Goal: Task Accomplishment & Management: Manage account settings

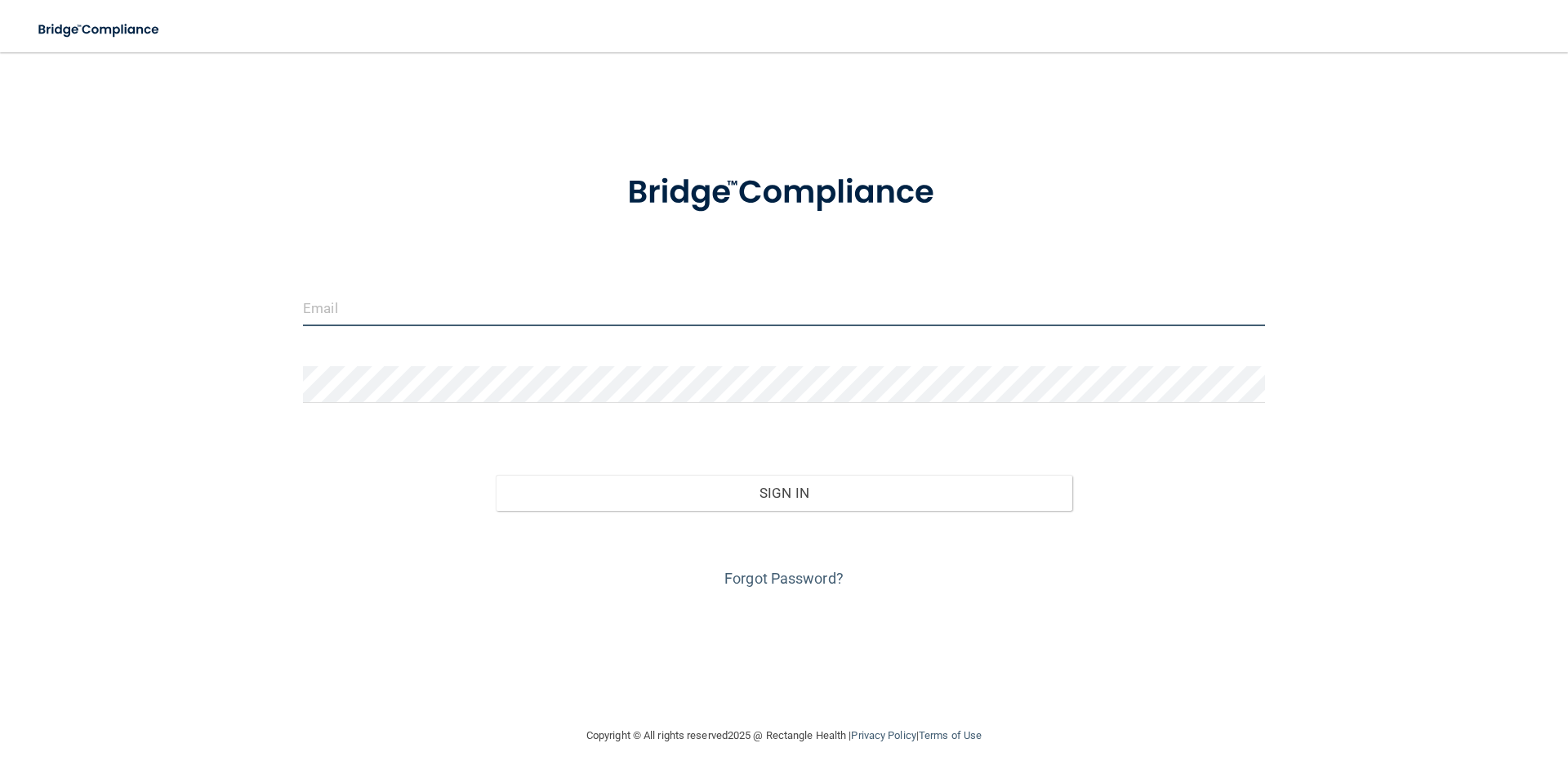
type input "[PERSON_NAME][EMAIL_ADDRESS][DOMAIN_NAME]"
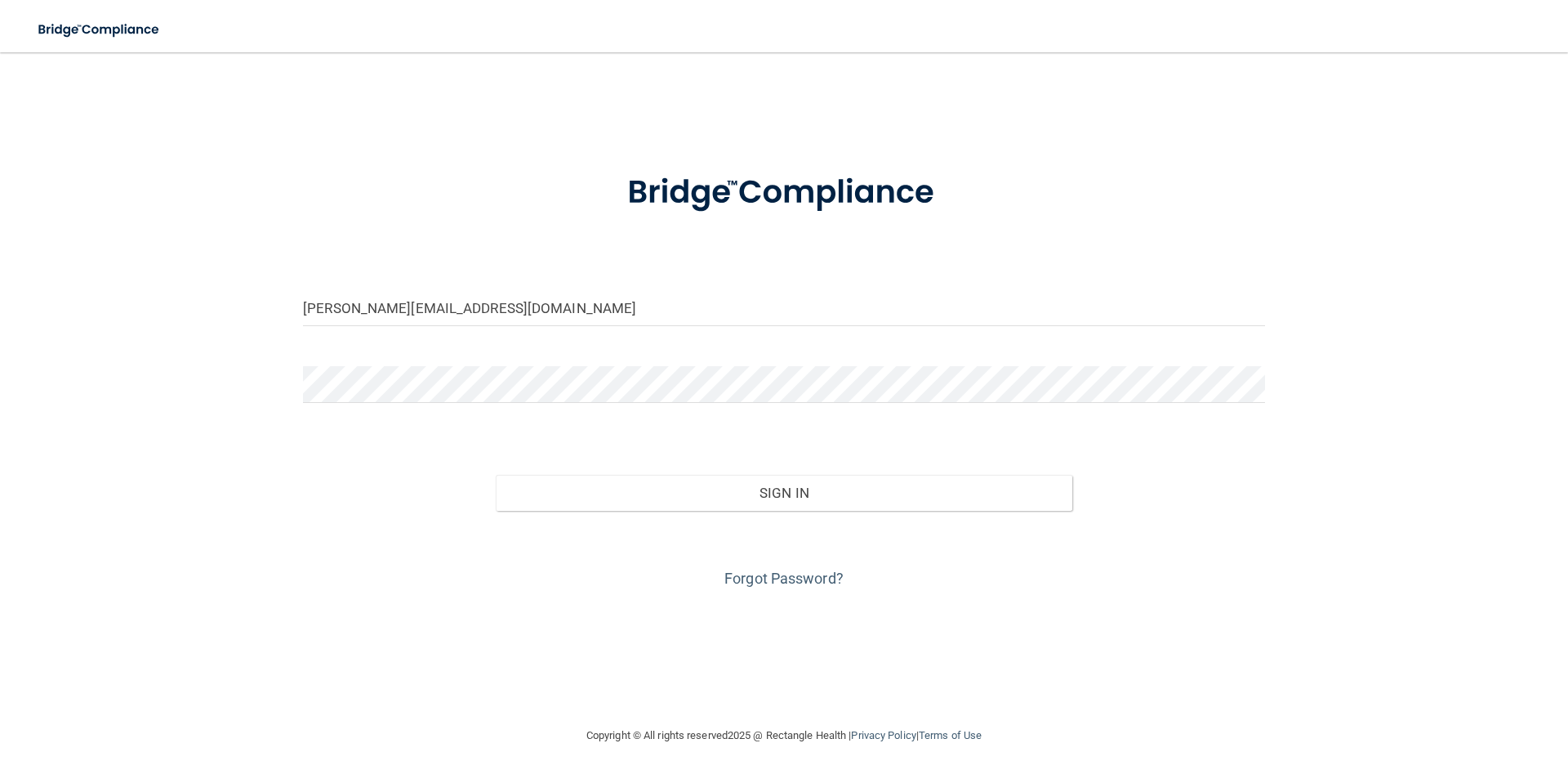
click at [711, 466] on div "Sign In" at bounding box center [784, 476] width 987 height 69
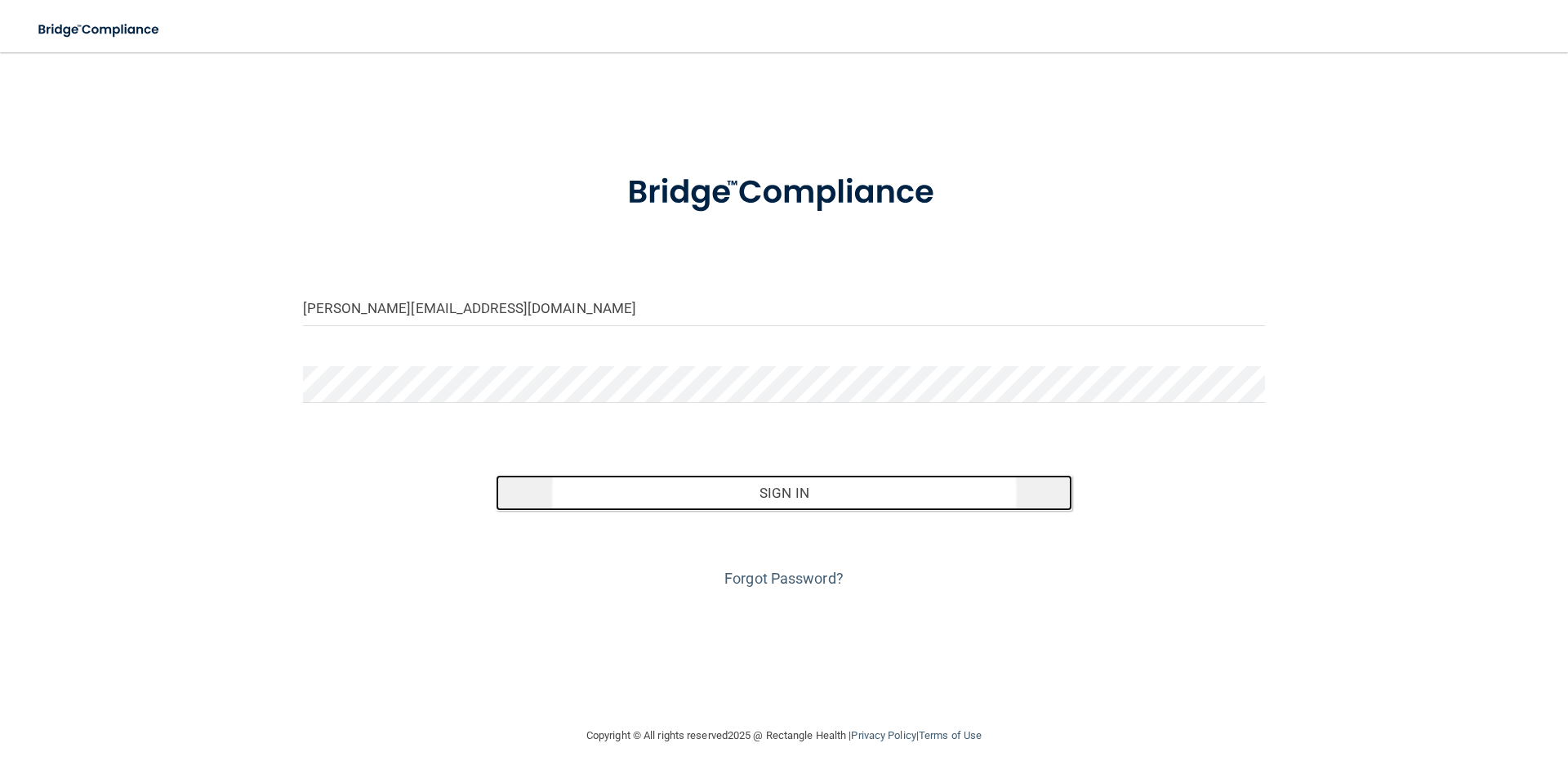
click at [713, 481] on button "Sign In" at bounding box center [784, 492] width 578 height 36
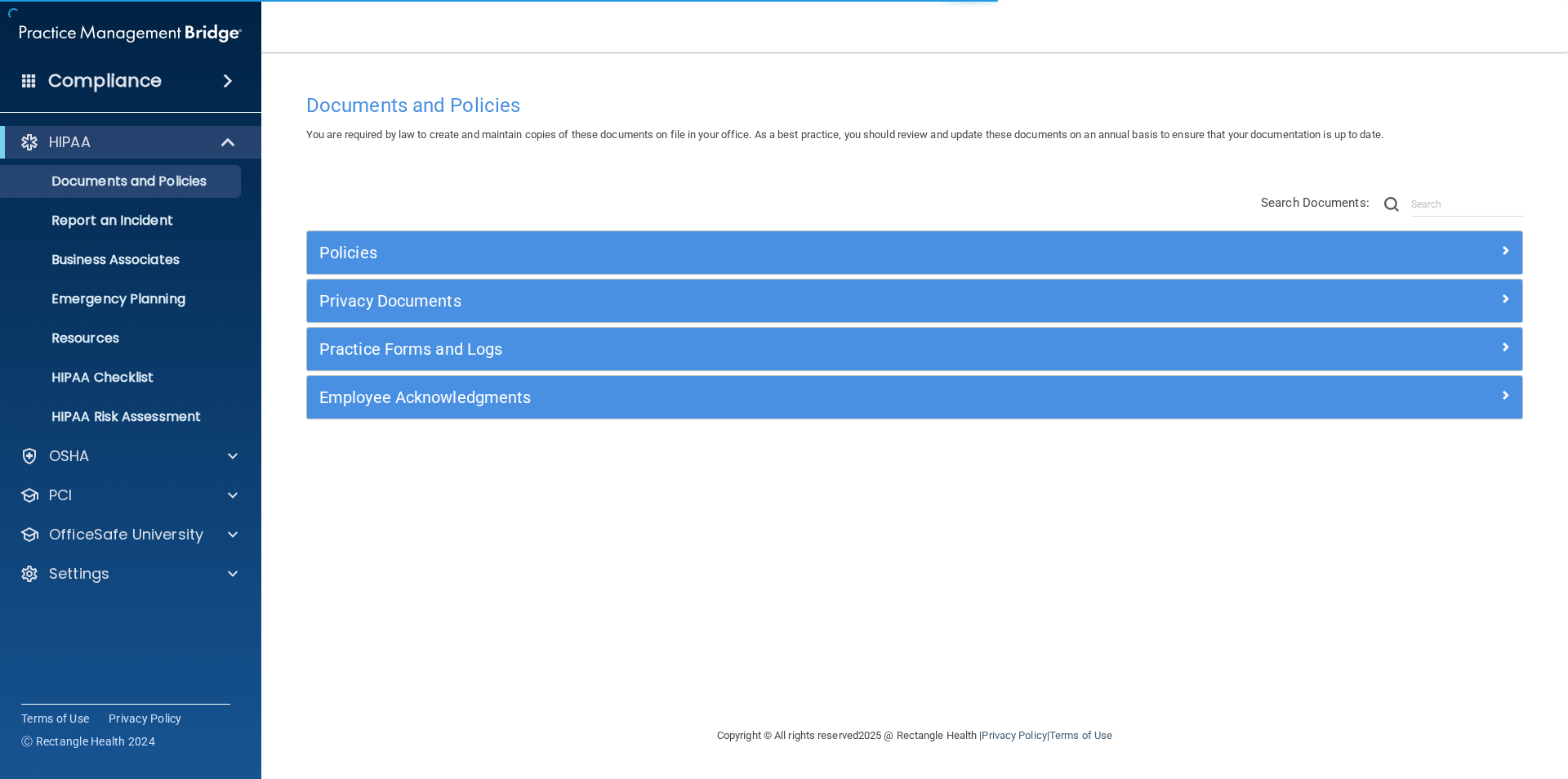
click at [67, 555] on div "HIPAA Documents and Policies Report an Incident Business Associates Emergency P…" at bounding box center [131, 361] width 262 height 483
click at [78, 566] on p "Settings" at bounding box center [79, 573] width 61 height 19
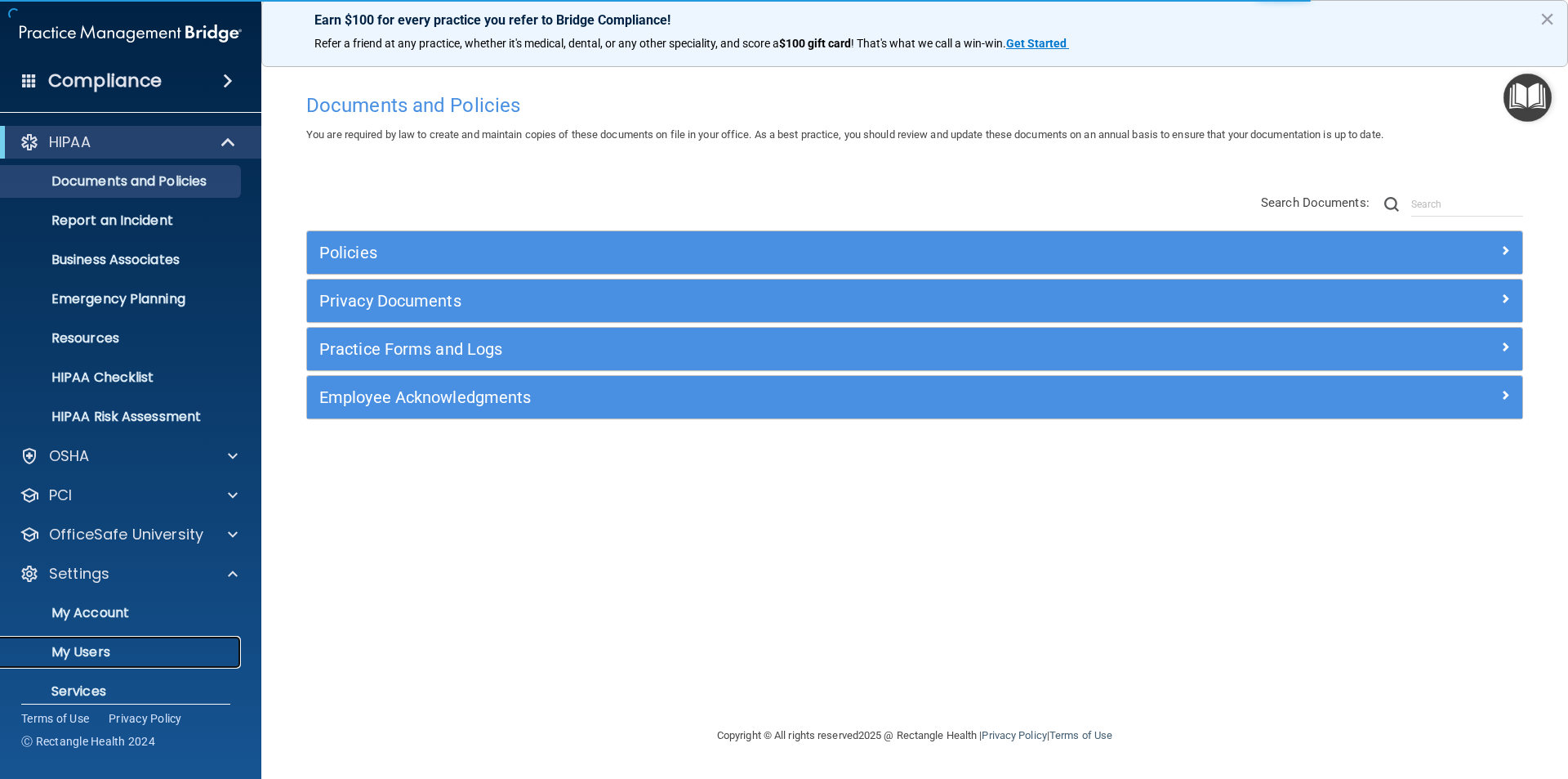
click at [107, 641] on link "My Users" at bounding box center [112, 652] width 258 height 33
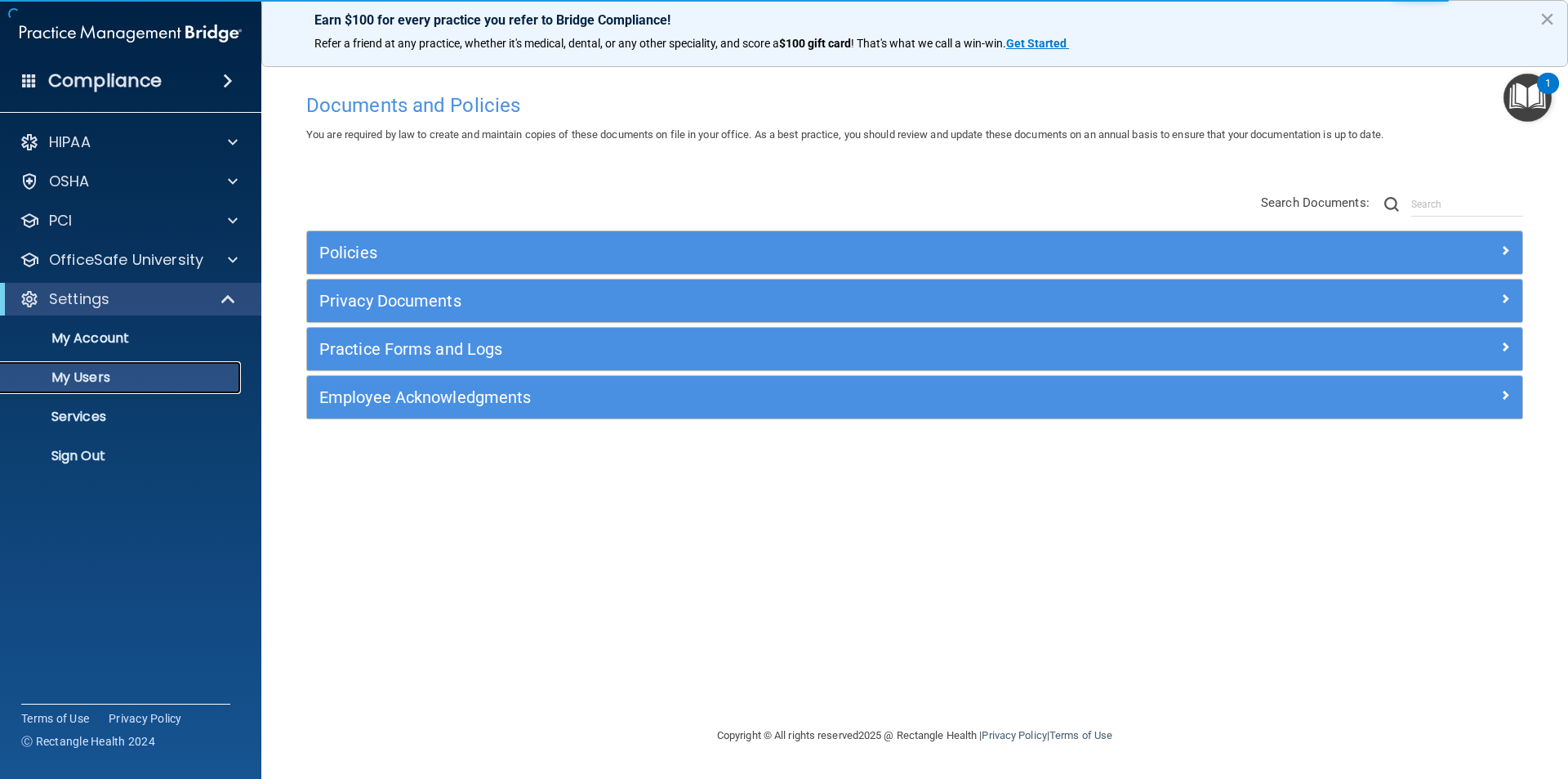
select select "20"
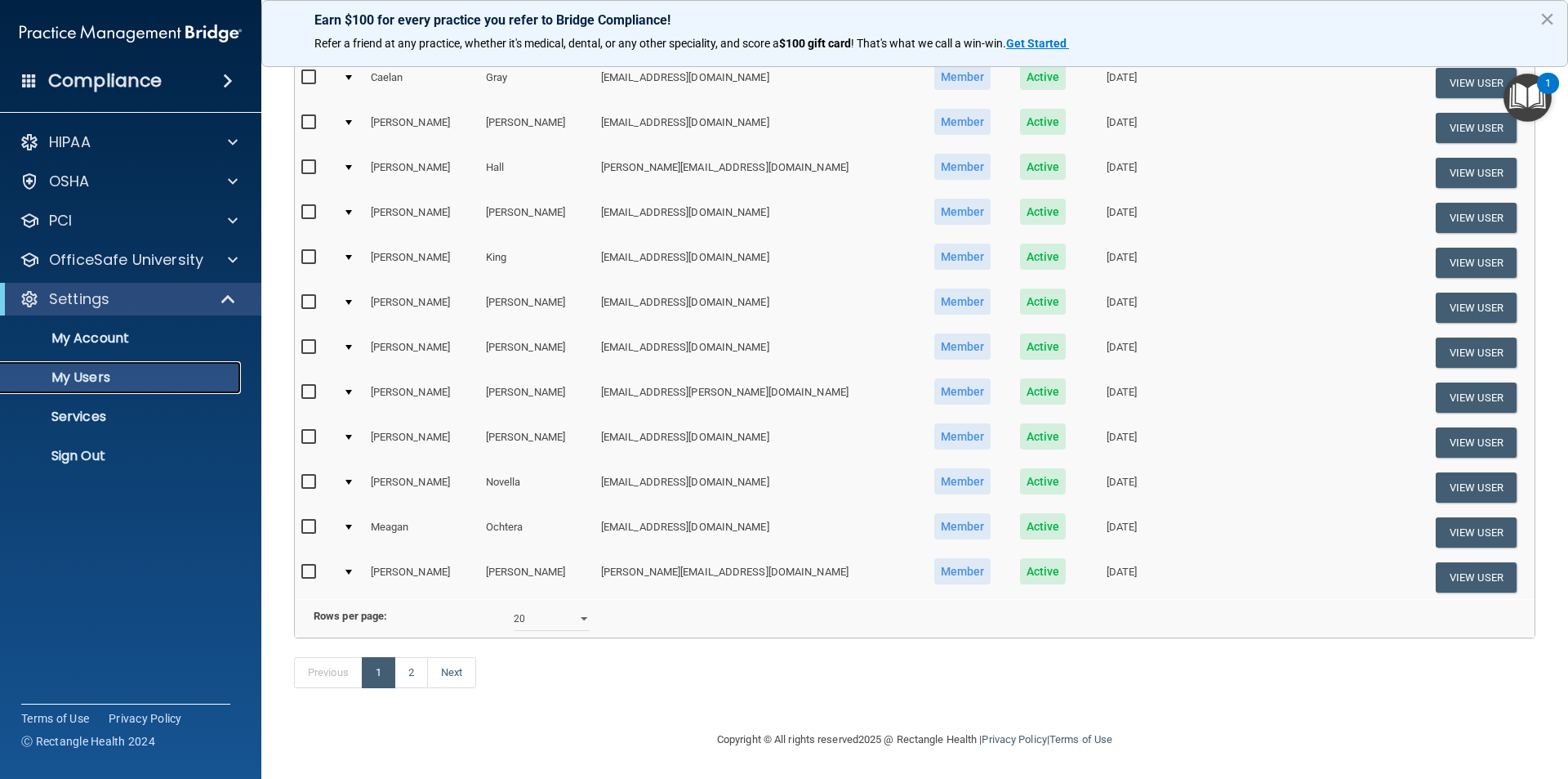
scroll to position [573, 0]
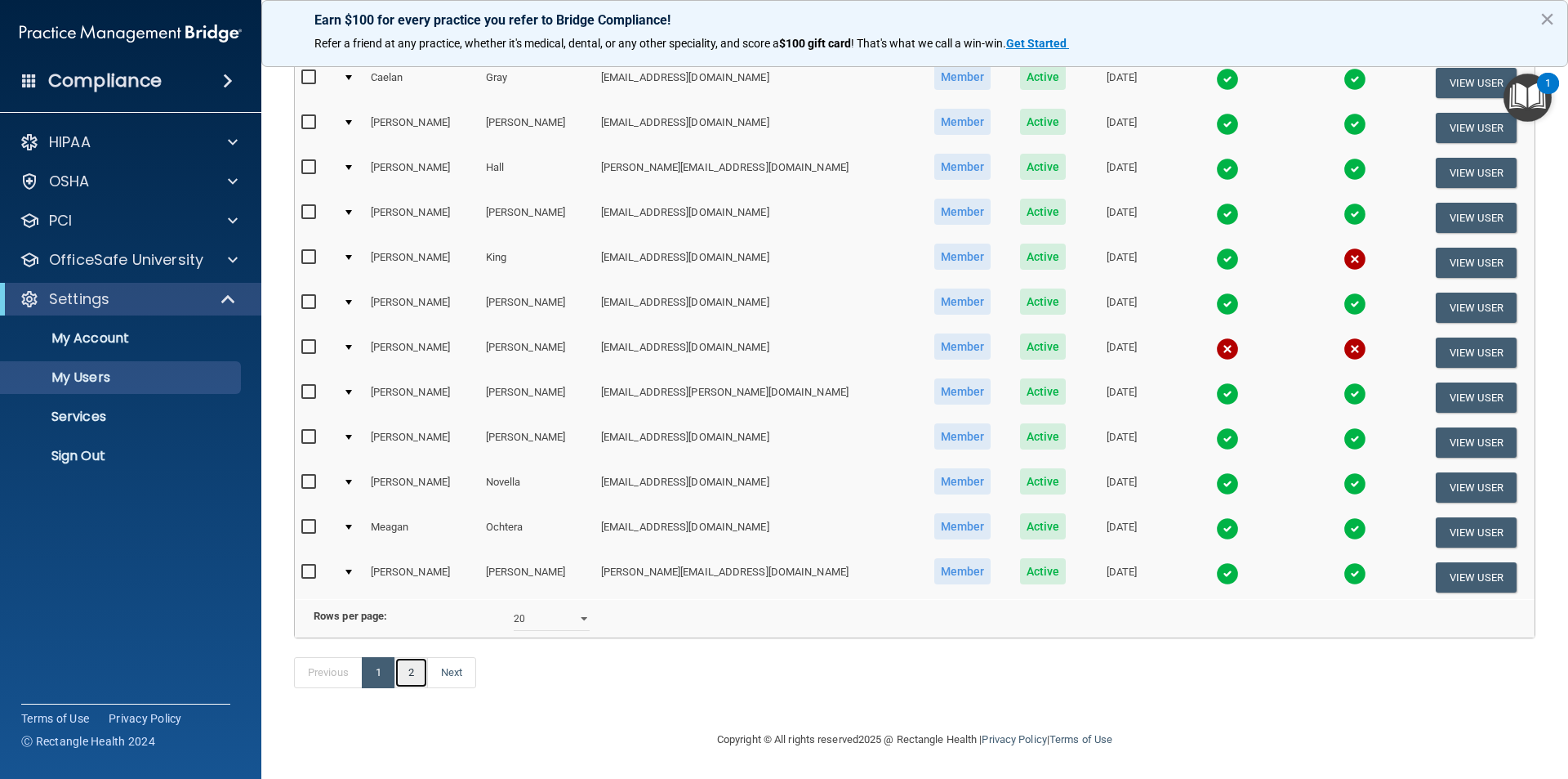
click at [409, 681] on link "2" at bounding box center [411, 672] width 34 height 31
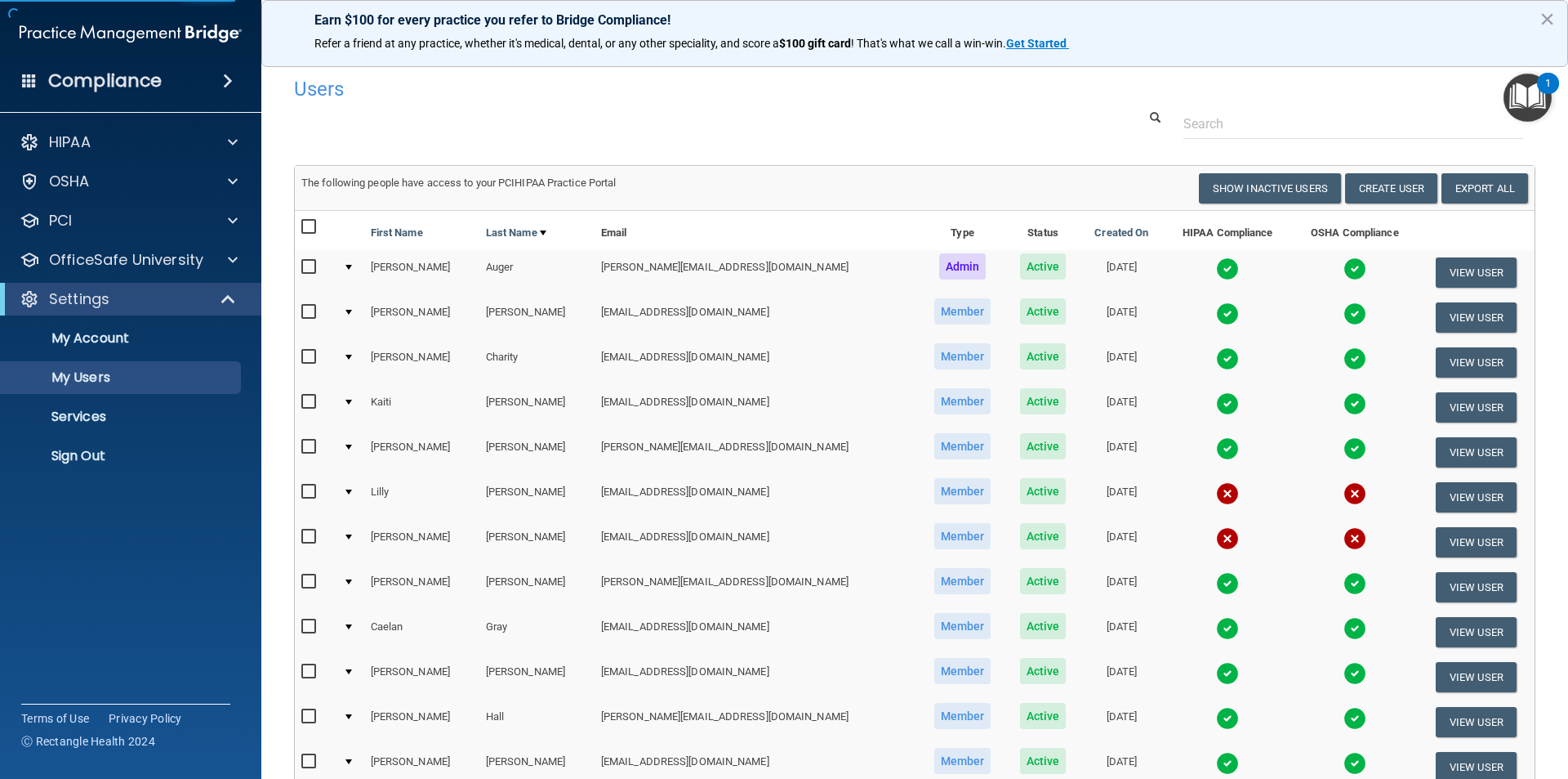
select select "20"
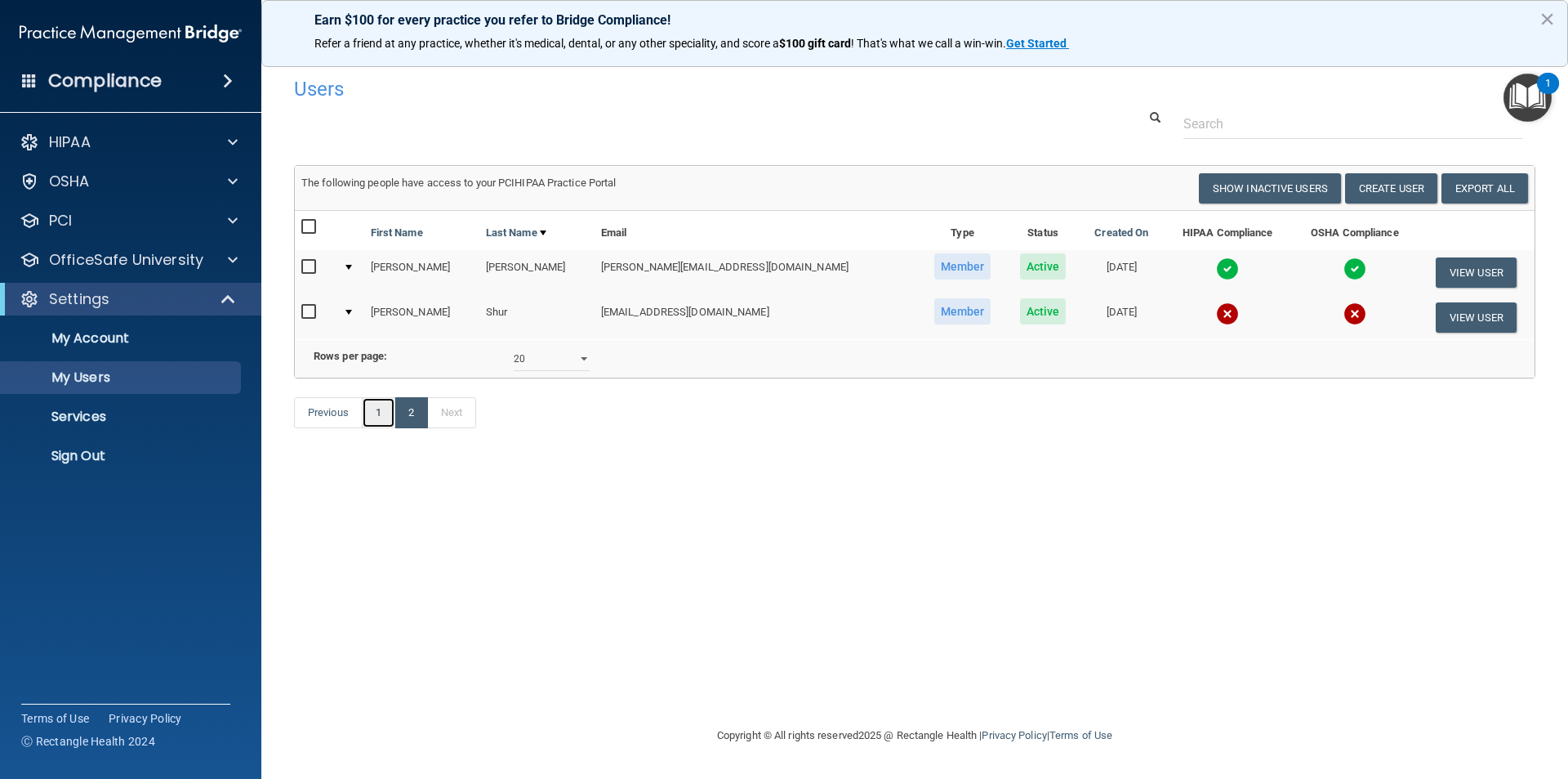
click at [382, 428] on link "1" at bounding box center [378, 412] width 34 height 31
select select "20"
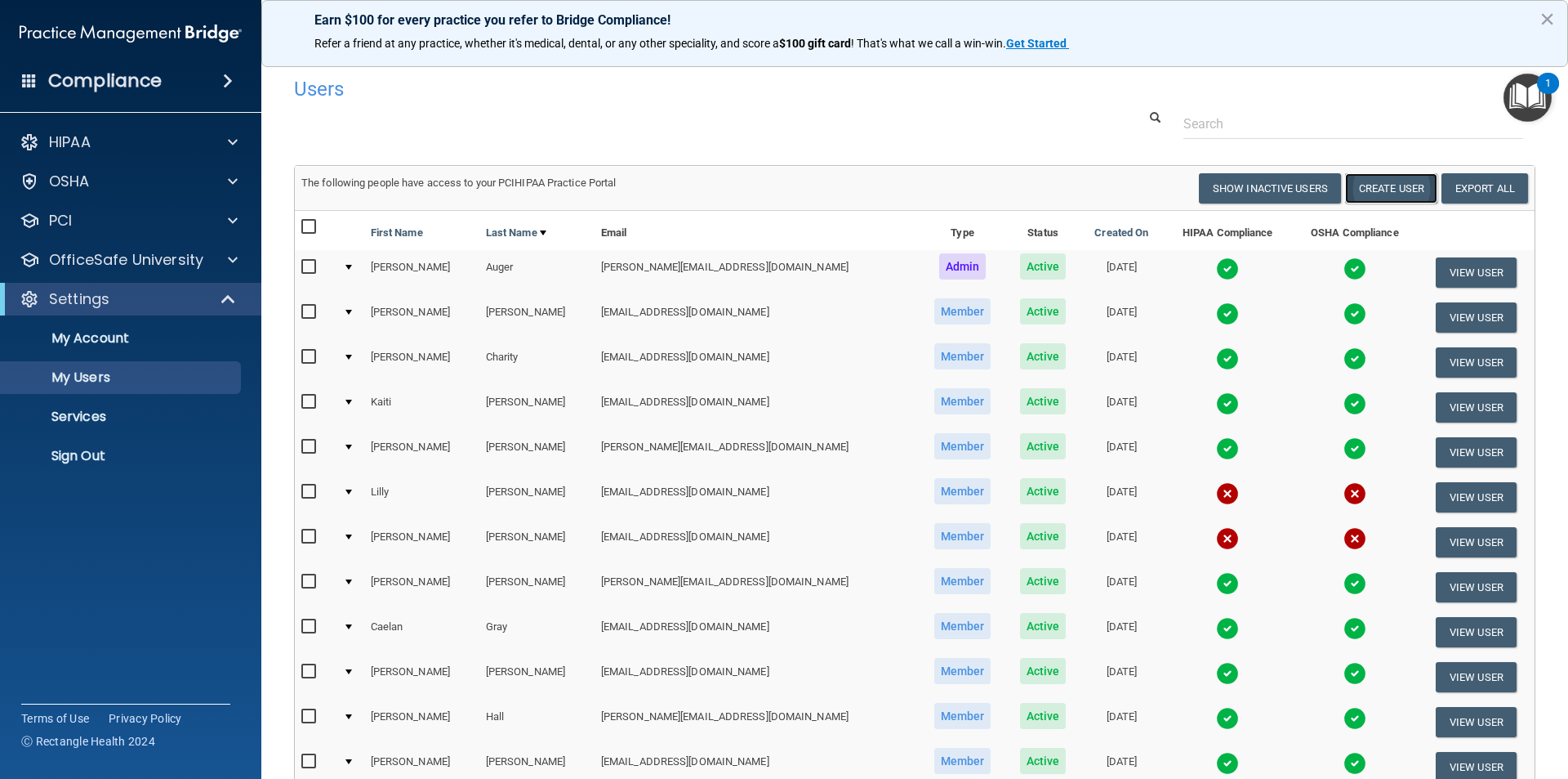
click at [1345, 178] on button "Create User" at bounding box center [1391, 188] width 93 height 30
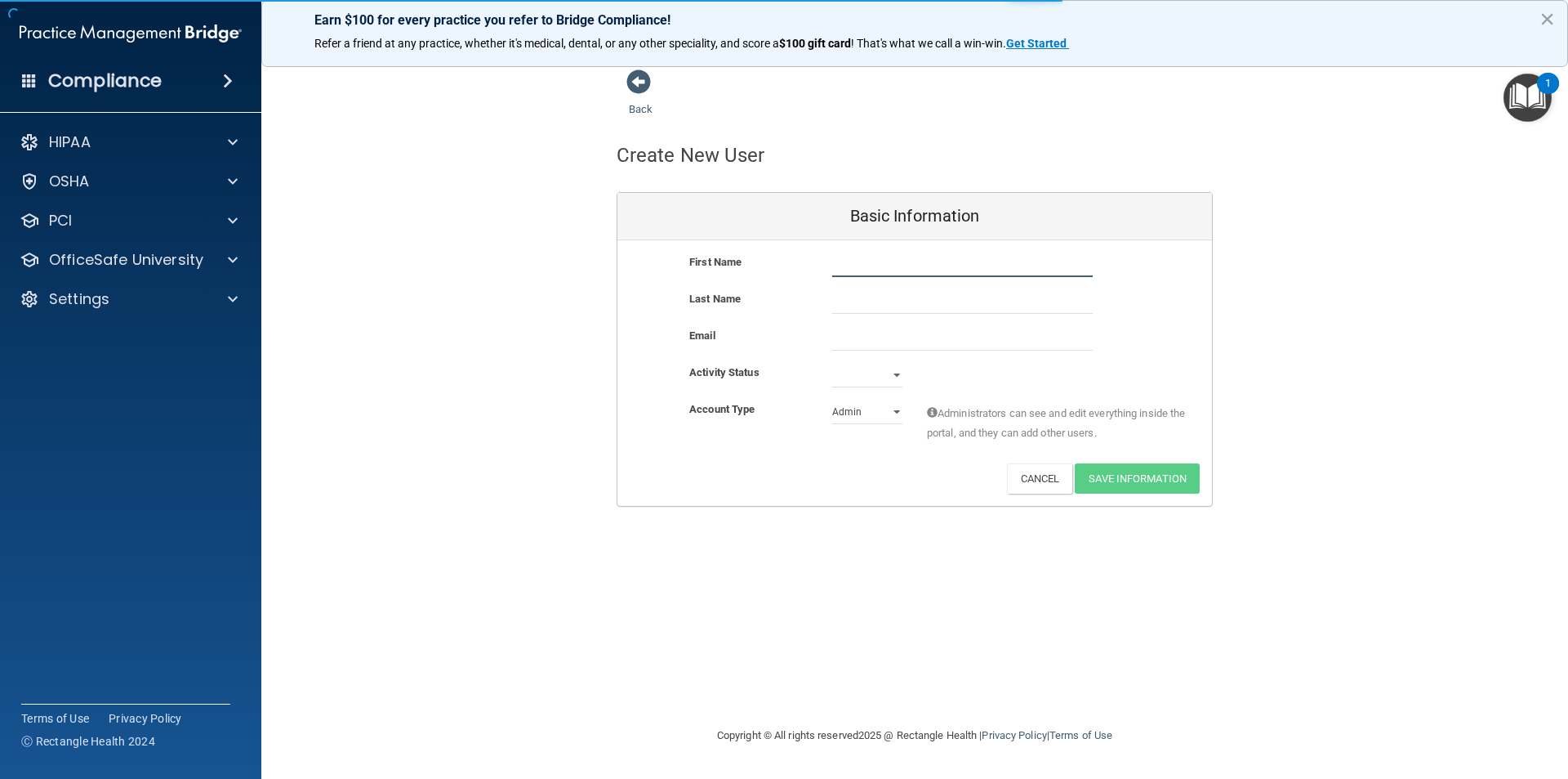
click at [911, 262] on input "text" at bounding box center [962, 265] width 260 height 25
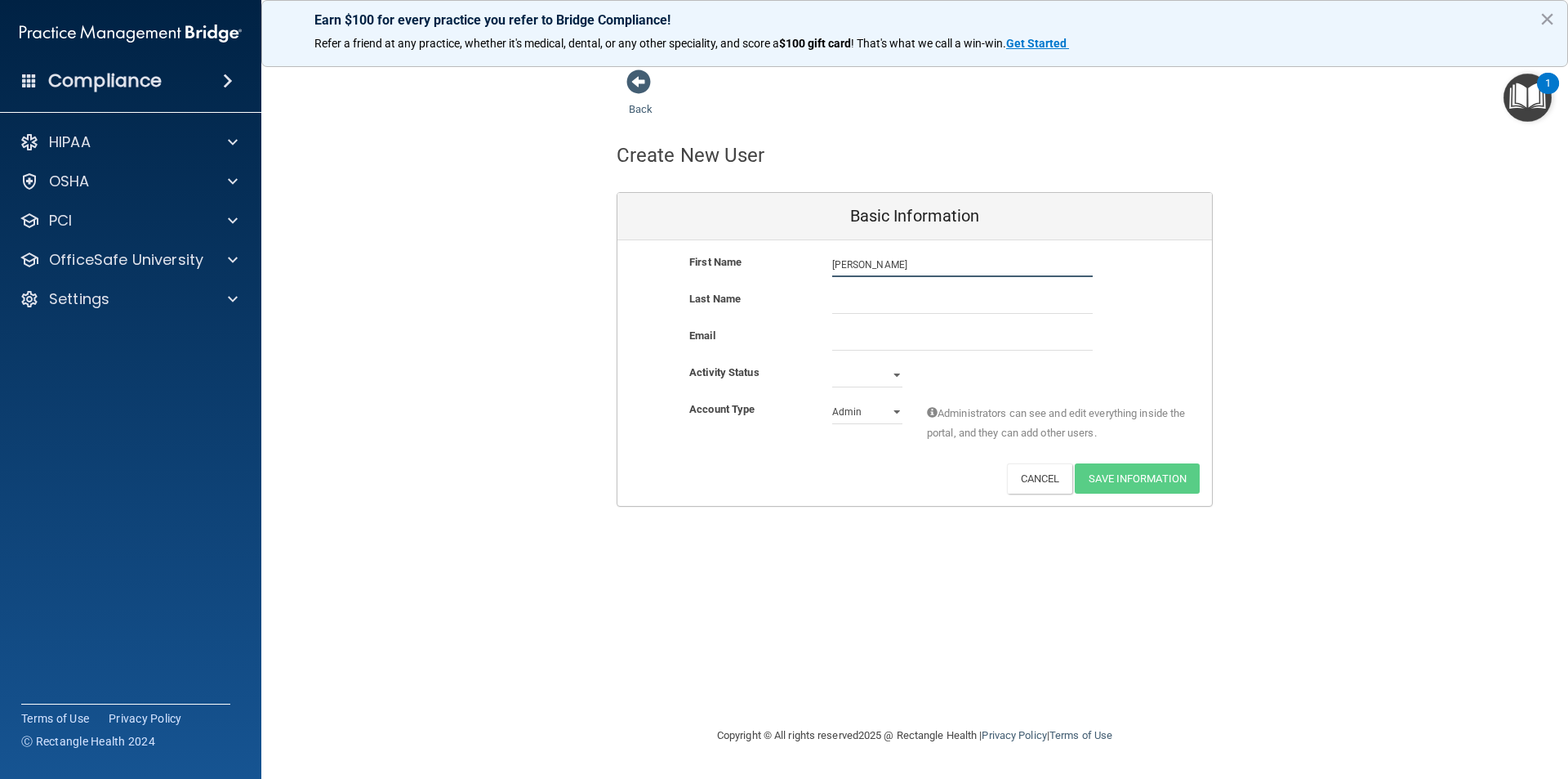
type input "[PERSON_NAME]"
paste input "[EMAIL_ADDRESS][DOMAIN_NAME]"
type input "[EMAIL_ADDRESS][DOMAIN_NAME]"
click at [868, 375] on select "Active Inactive" at bounding box center [868, 375] width 71 height 25
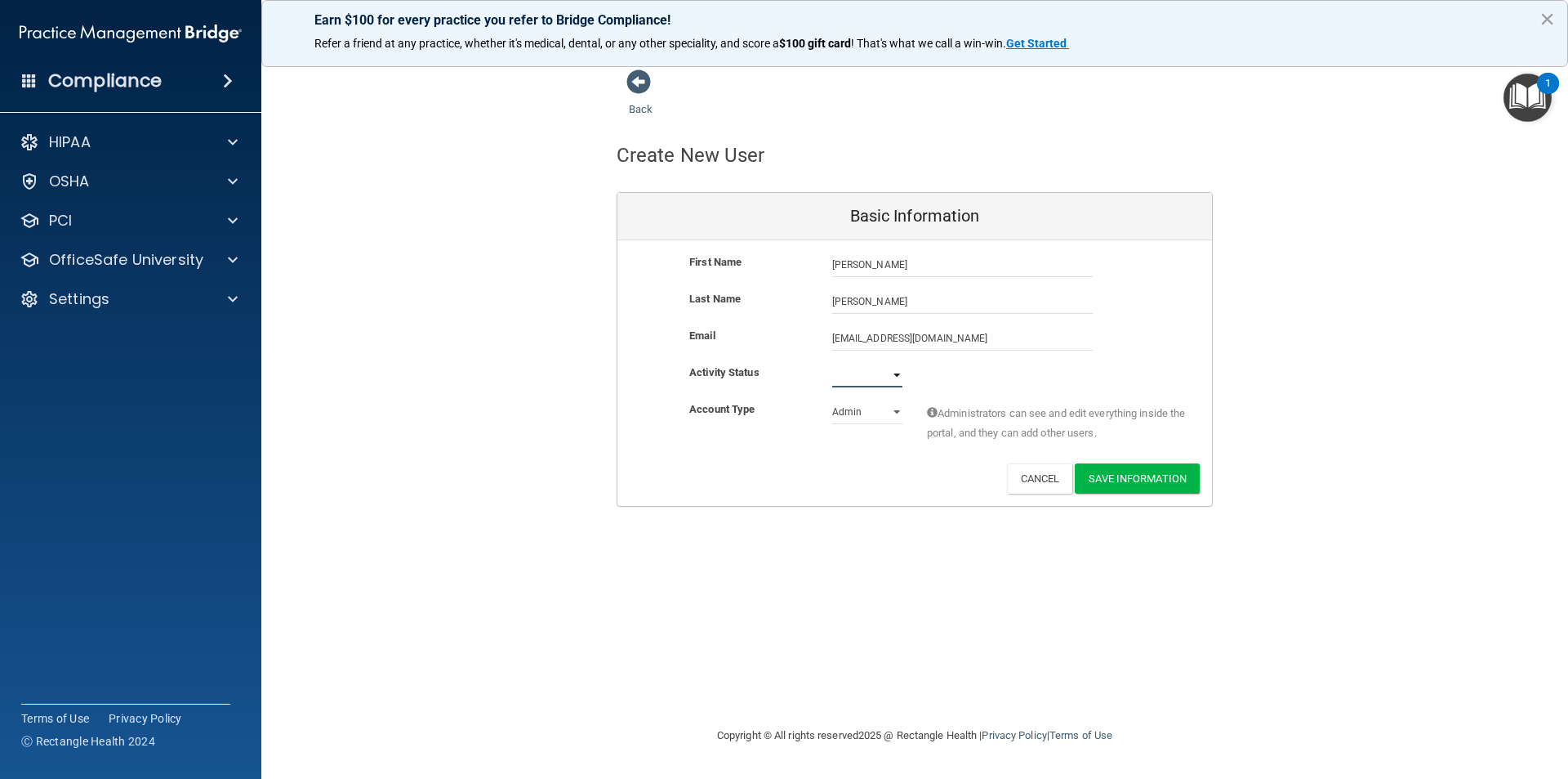
select select "active"
click at [833, 363] on select "Active Inactive" at bounding box center [868, 375] width 71 height 25
click at [874, 415] on select "Admin Member" at bounding box center [868, 412] width 71 height 25
select select "practice_member"
click at [833, 400] on select "Admin Member" at bounding box center [868, 412] width 71 height 25
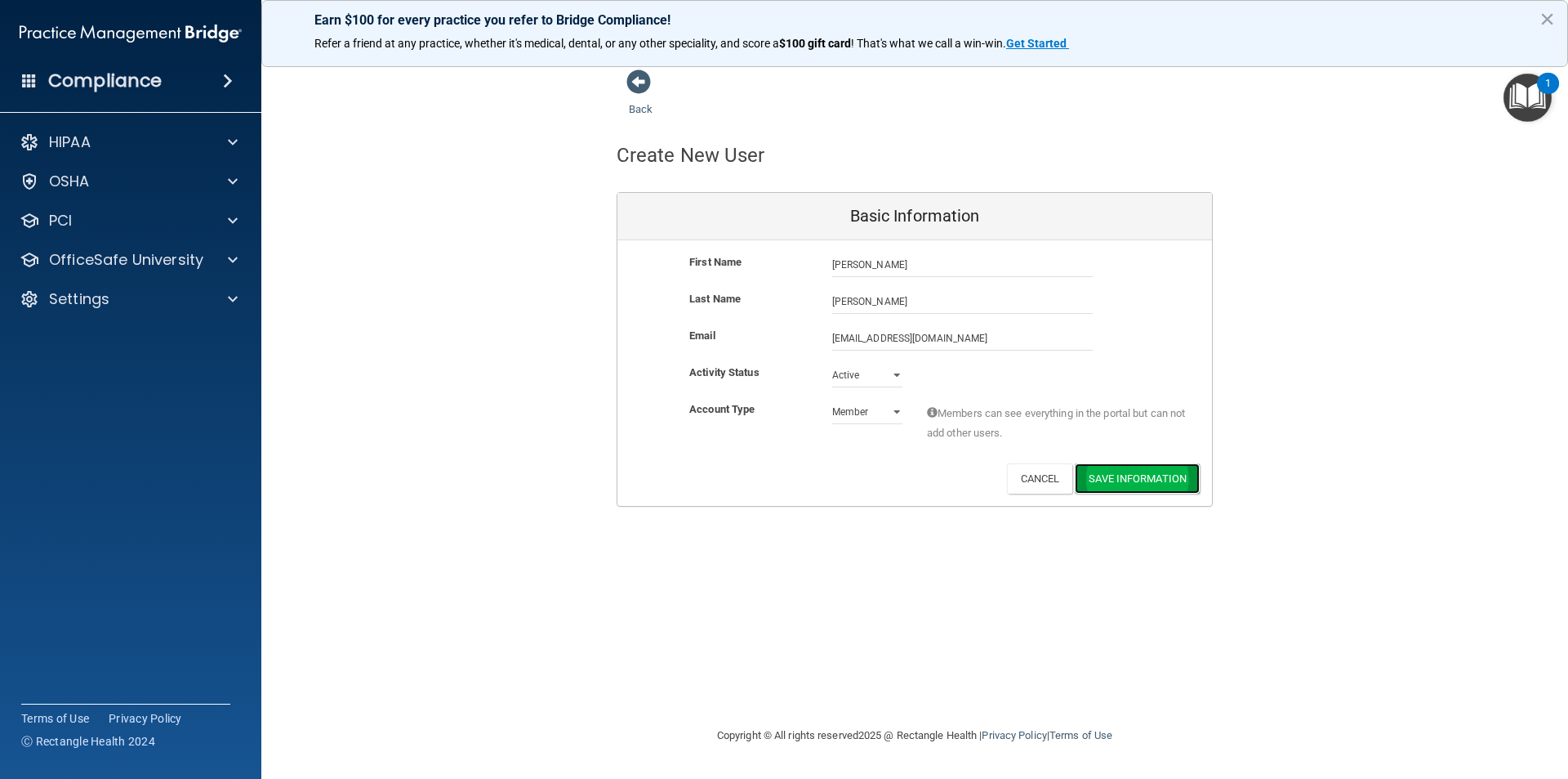
click at [1120, 487] on button "Save Information" at bounding box center [1138, 478] width 125 height 30
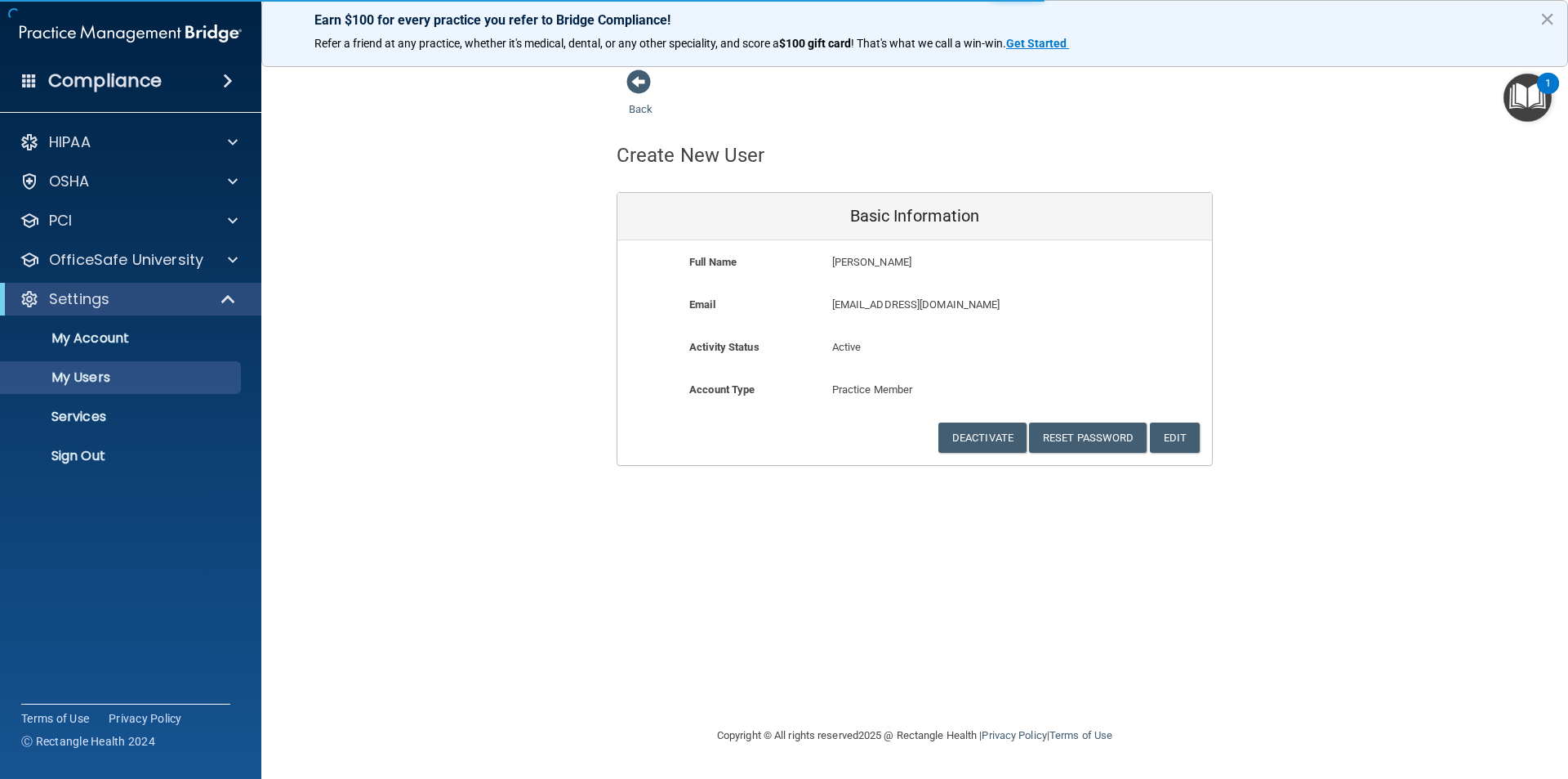
select select "20"
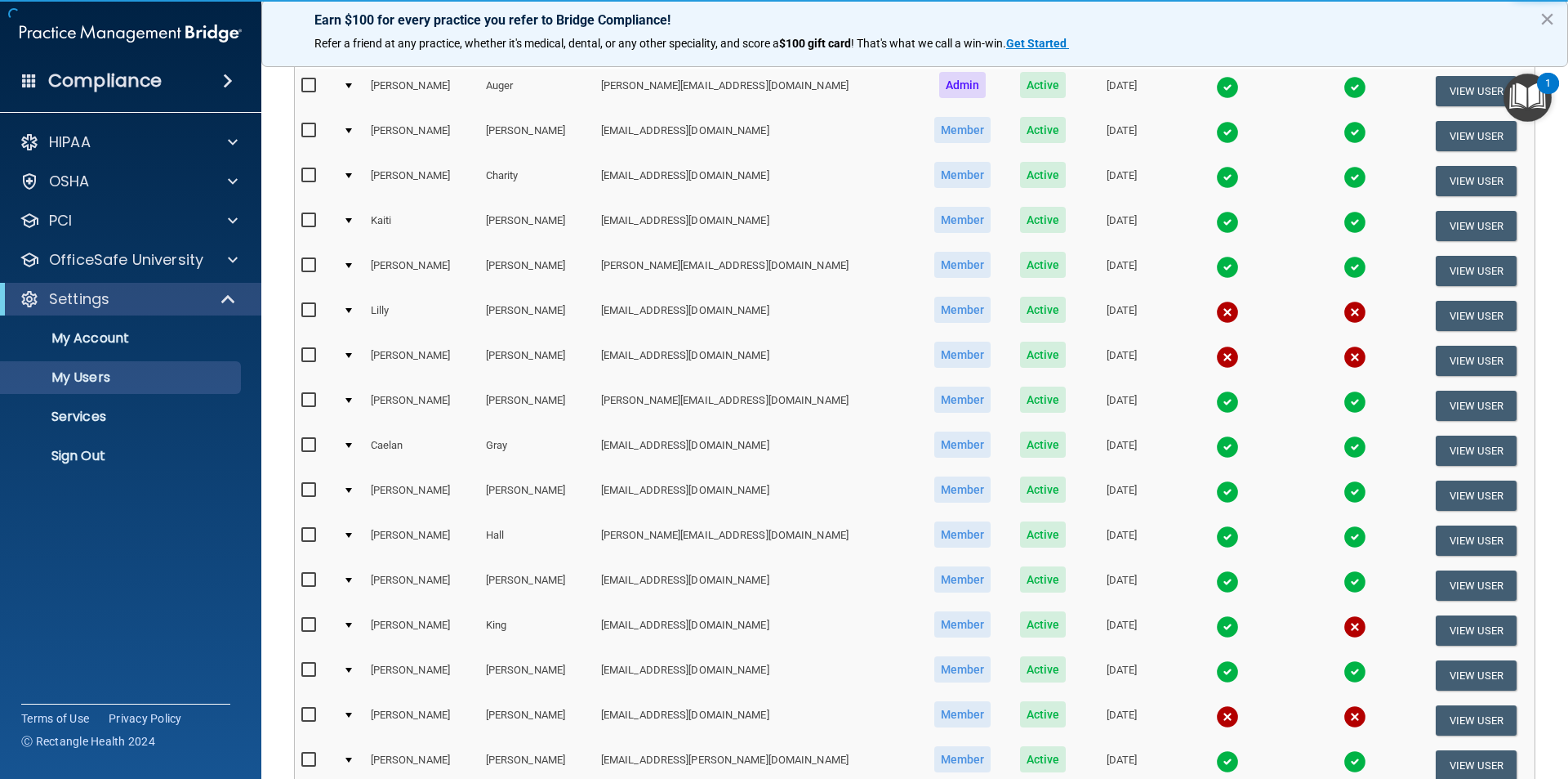
scroll to position [245, 0]
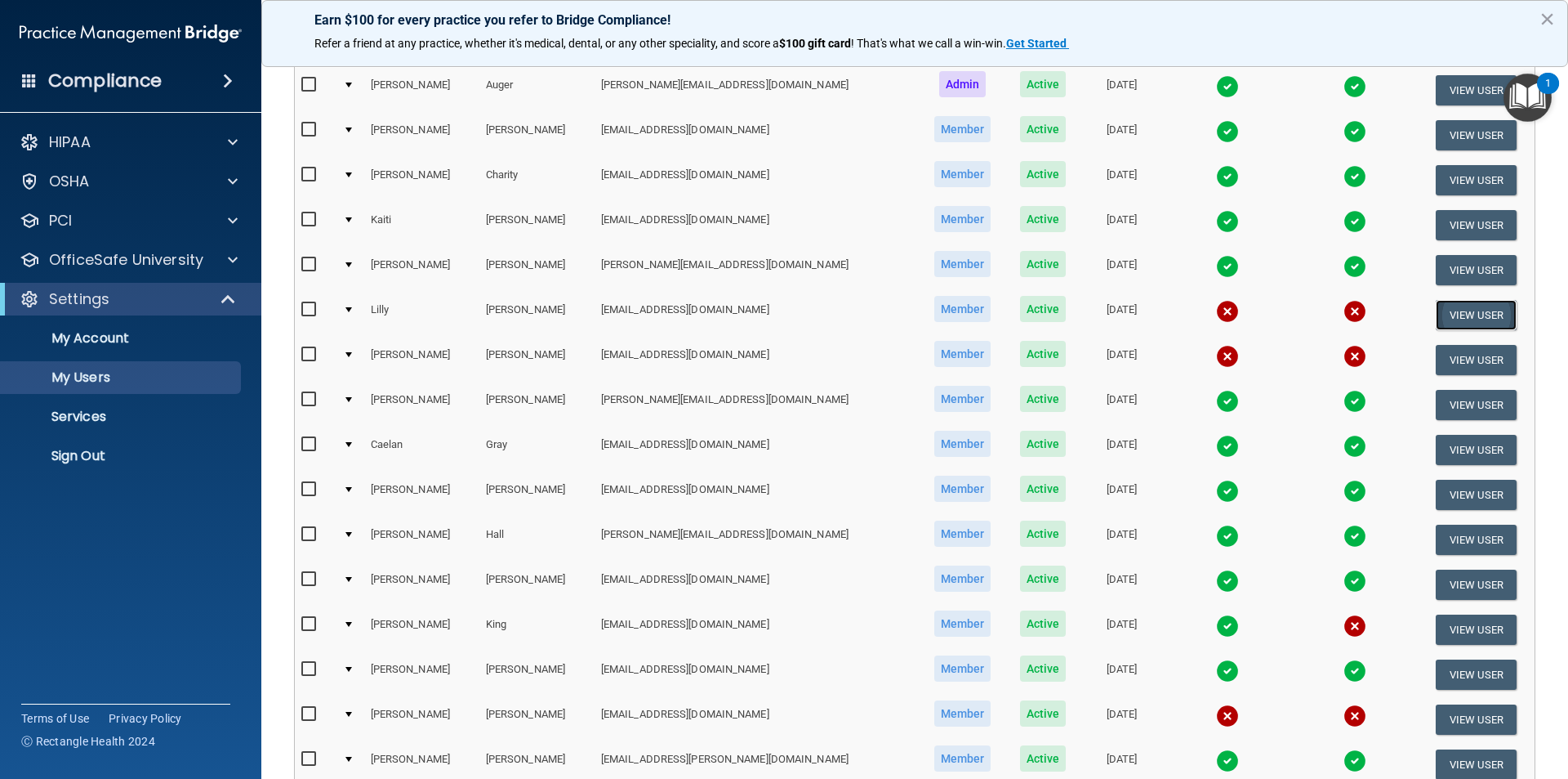
click at [1436, 310] on button "View User" at bounding box center [1476, 315] width 81 height 30
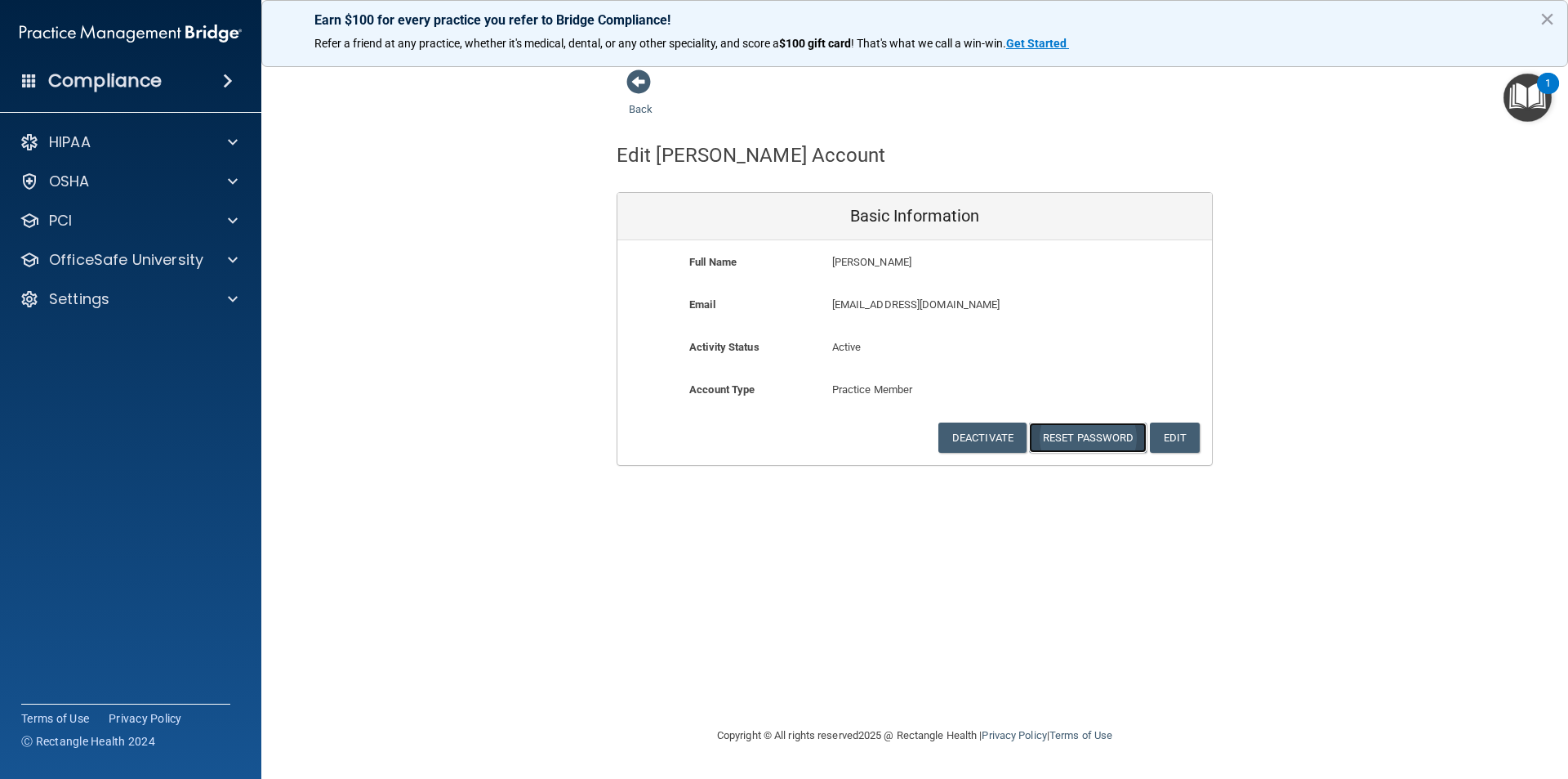
click at [1070, 433] on button "Reset Password" at bounding box center [1087, 438] width 117 height 30
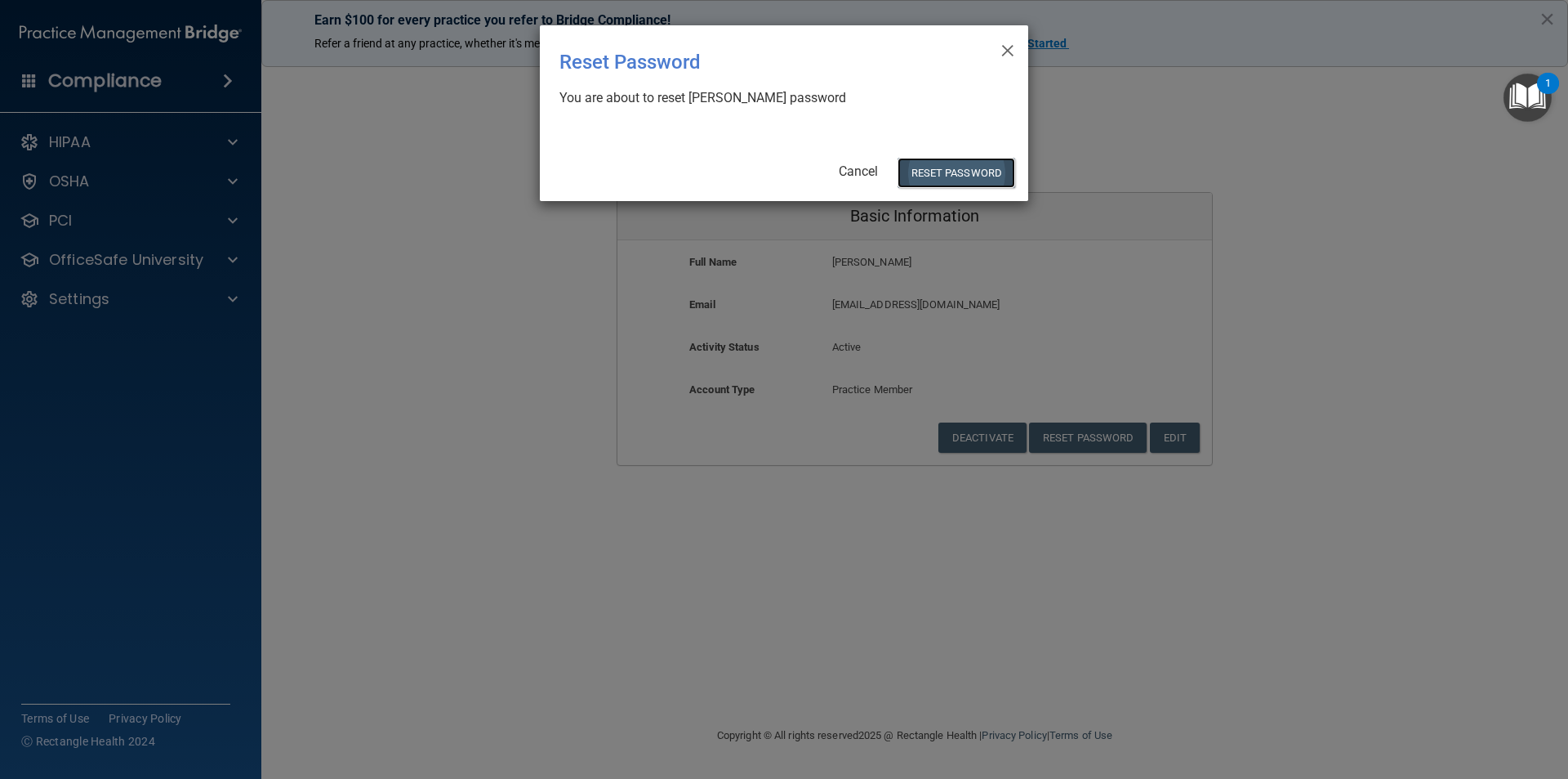
click at [938, 169] on button "Reset Password" at bounding box center [956, 173] width 117 height 30
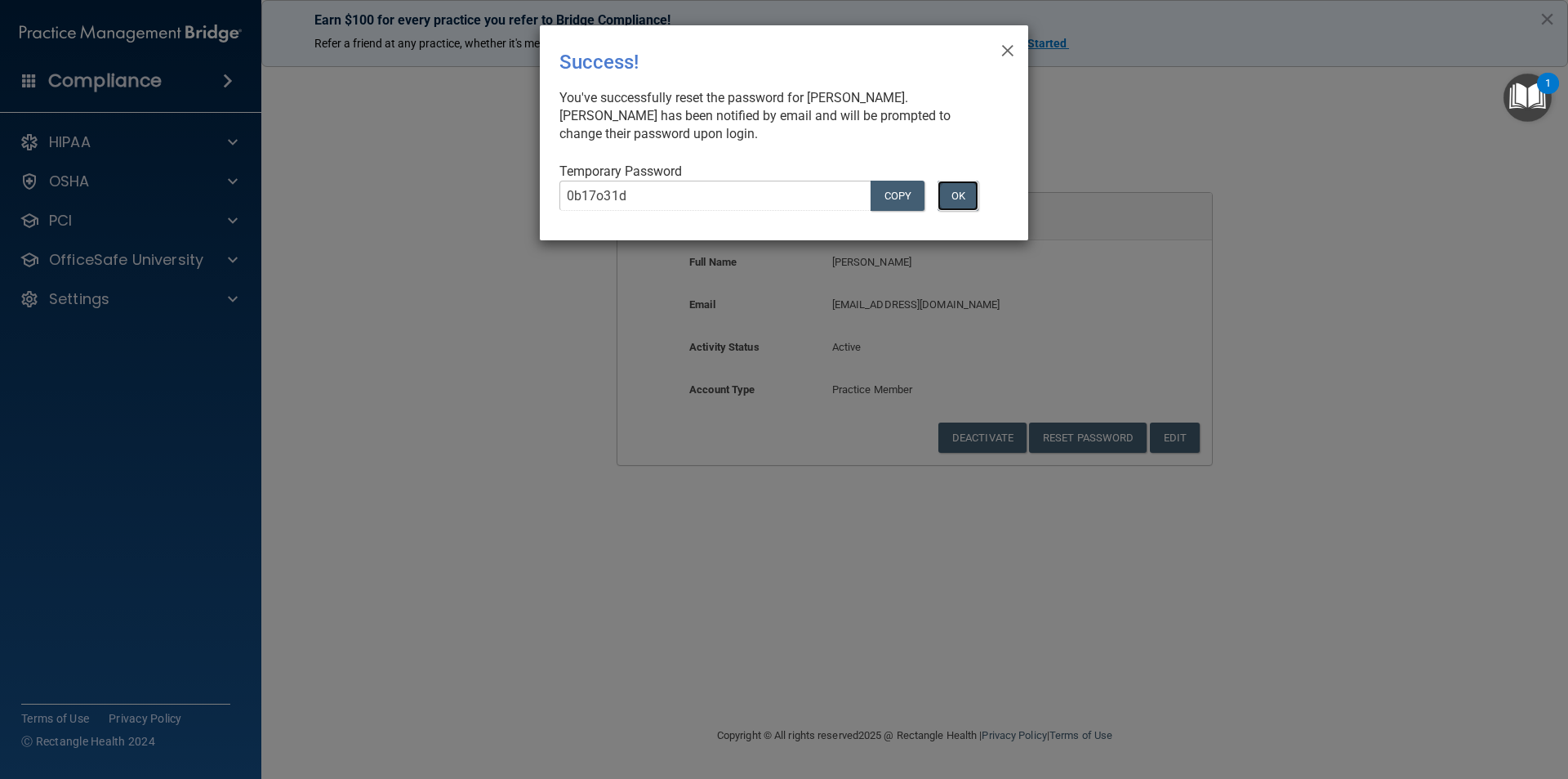
click at [968, 192] on button "OK" at bounding box center [958, 196] width 41 height 30
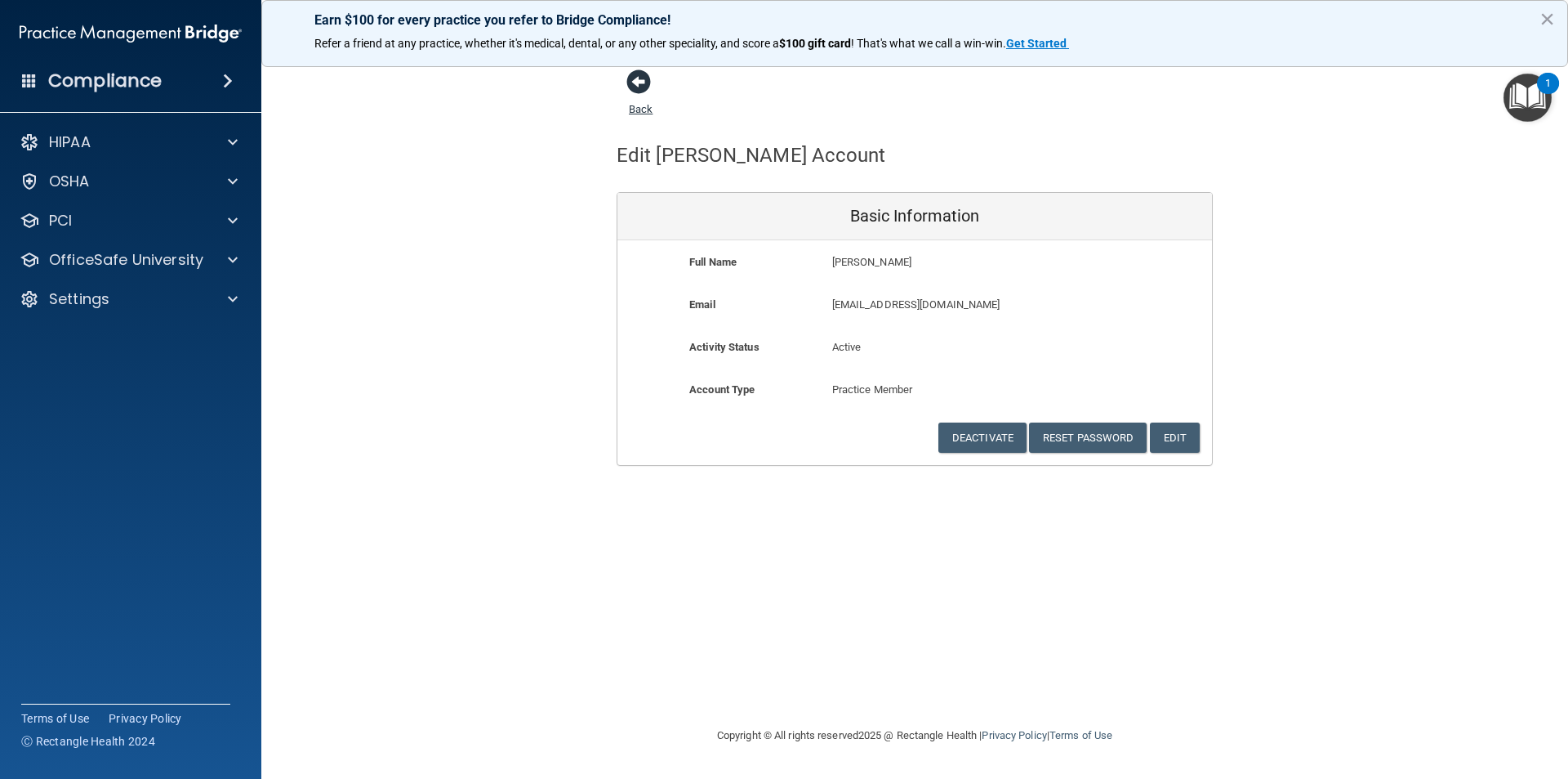
click at [635, 80] on span at bounding box center [638, 82] width 25 height 25
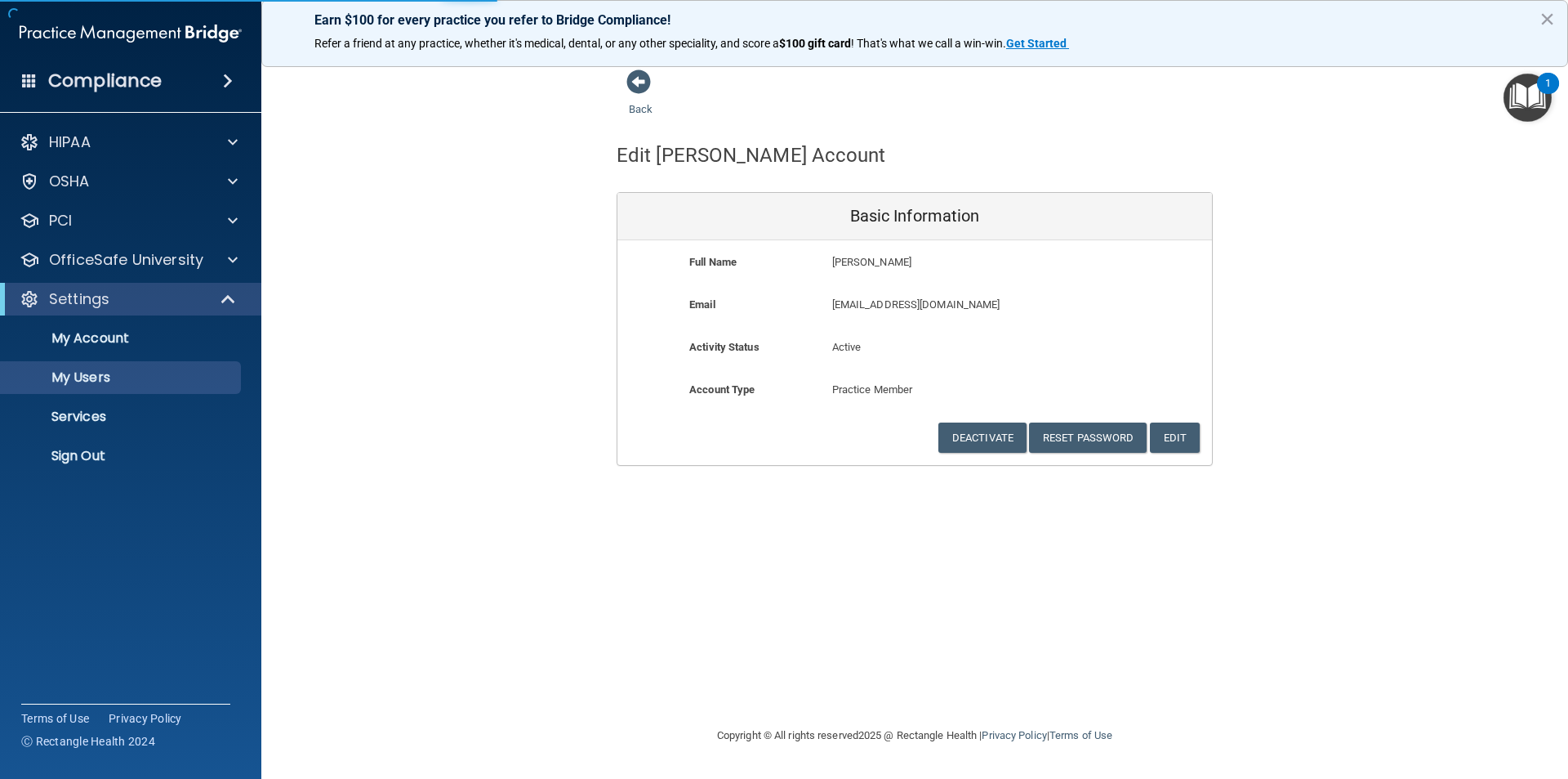
select select "20"
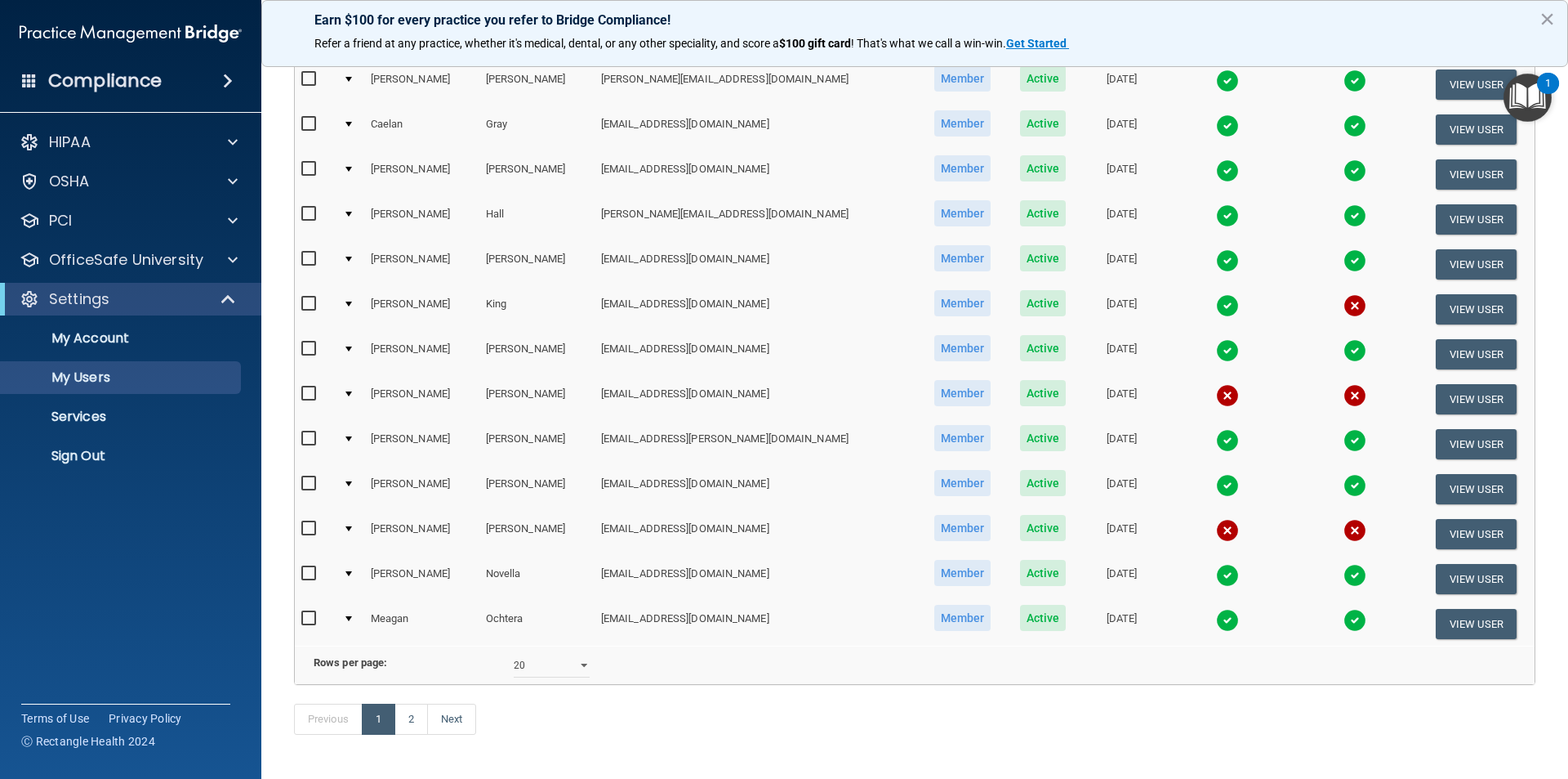
scroll to position [572, 0]
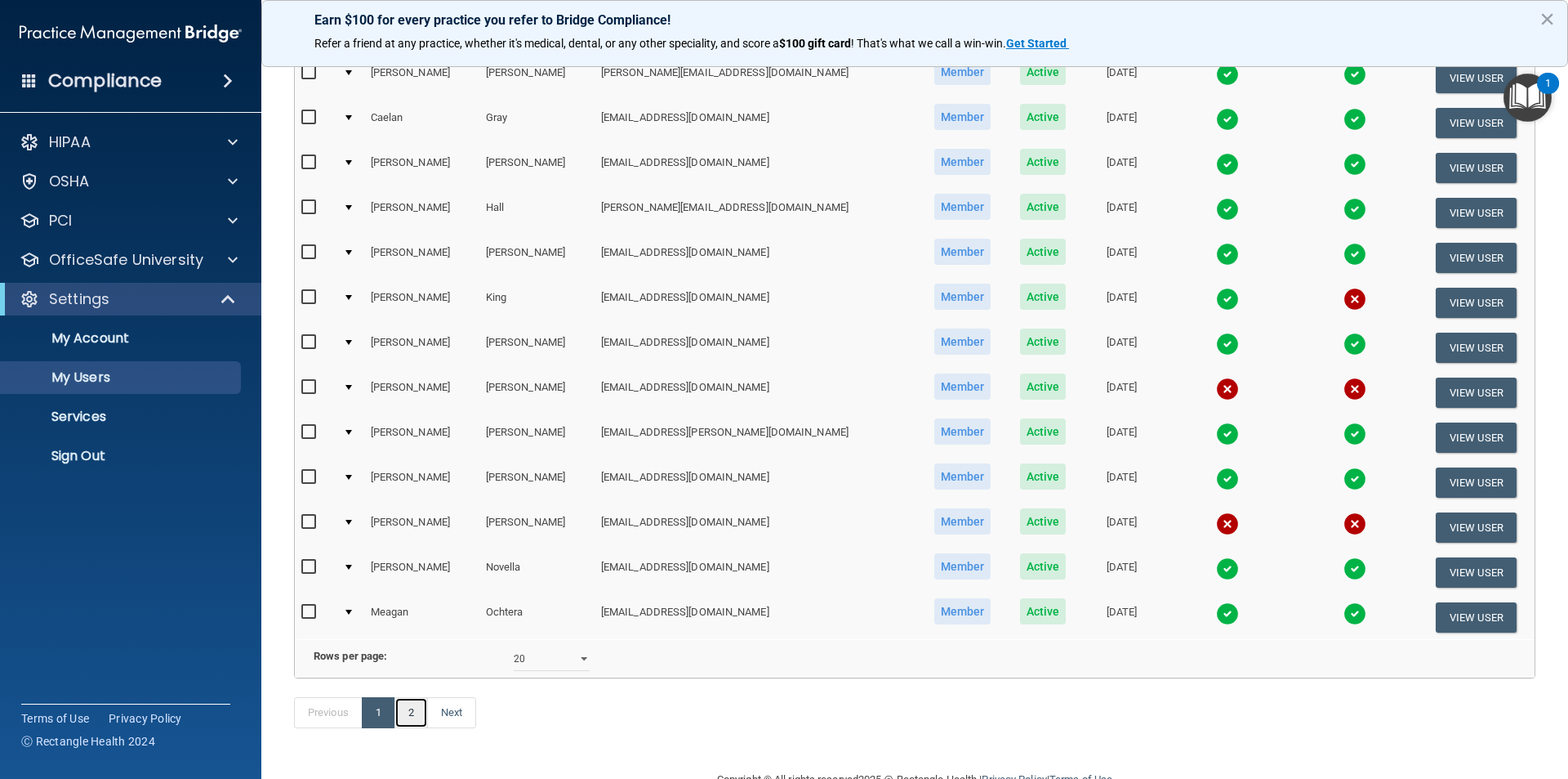
click at [412, 728] on link "2" at bounding box center [411, 712] width 34 height 31
select select "20"
